Goal: Task Accomplishment & Management: Manage account settings

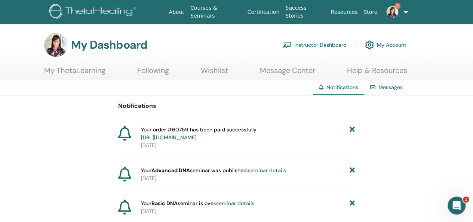
click at [276, 170] on link "seminar details" at bounding box center [267, 170] width 38 height 7
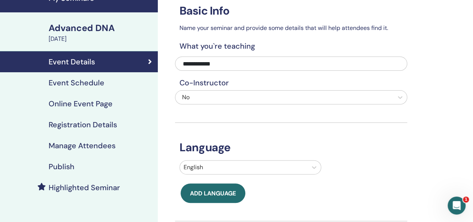
scroll to position [37, 0]
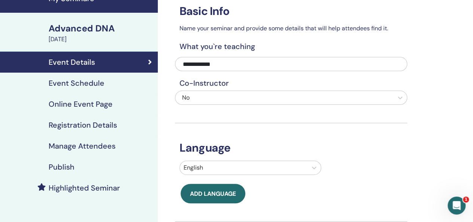
click at [67, 167] on h4 "Publish" at bounding box center [62, 166] width 26 height 9
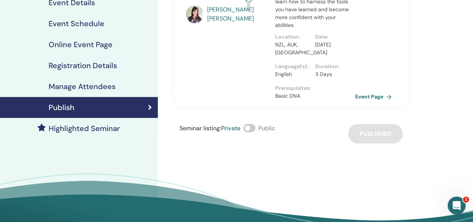
scroll to position [37, 0]
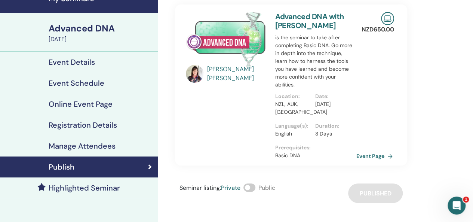
click at [373, 155] on link "Event Page" at bounding box center [376, 155] width 39 height 11
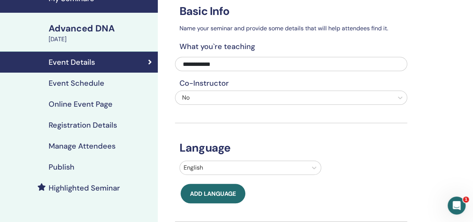
click at [70, 167] on h4 "Publish" at bounding box center [62, 166] width 26 height 9
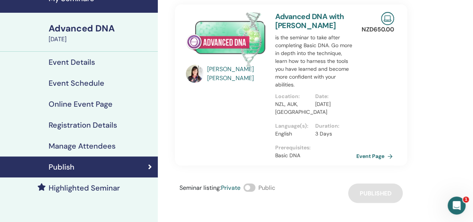
click at [372, 154] on link "Event Page" at bounding box center [376, 155] width 39 height 11
